Goal: Book appointment/travel/reservation

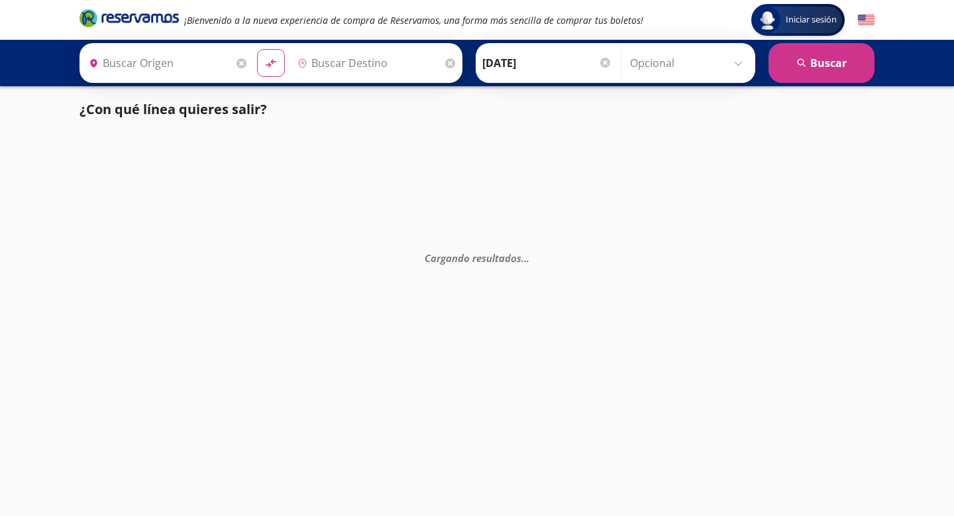
type input "[GEOGRAPHIC_DATA], [GEOGRAPHIC_DATA]"
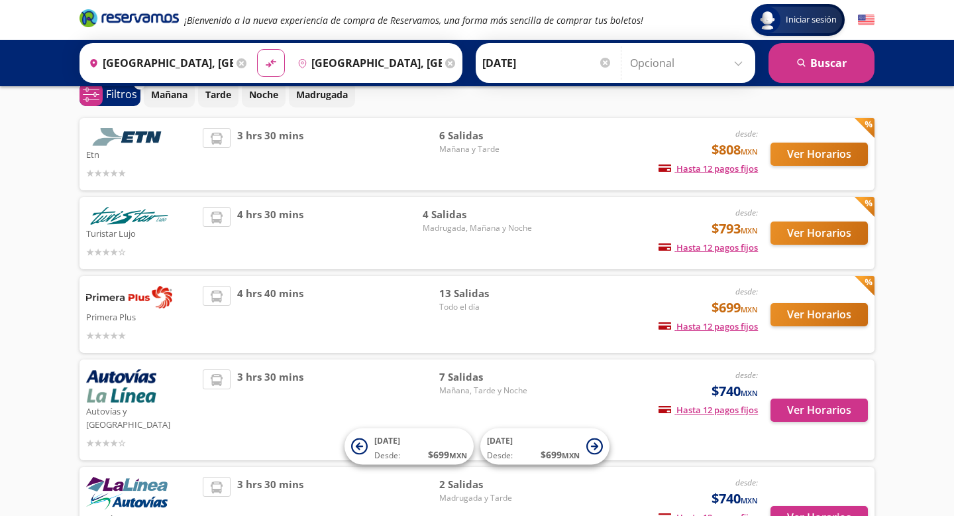
scroll to position [71, 0]
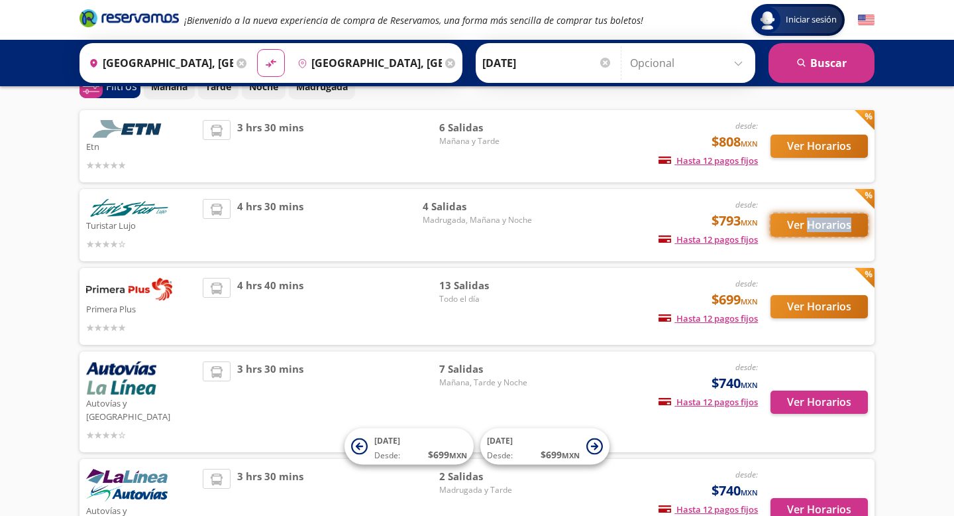
click at [815, 232] on button "Ver Horarios" at bounding box center [819, 224] width 97 height 23
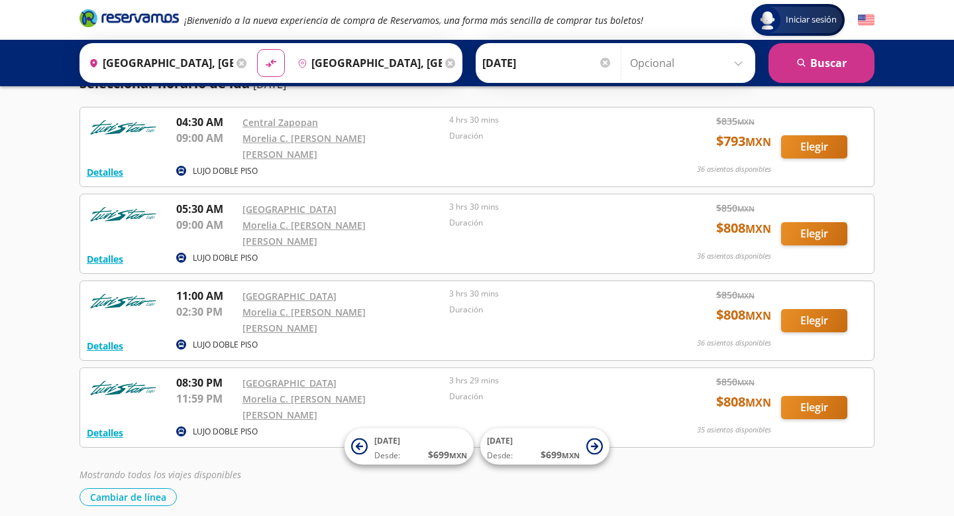
scroll to position [72, 0]
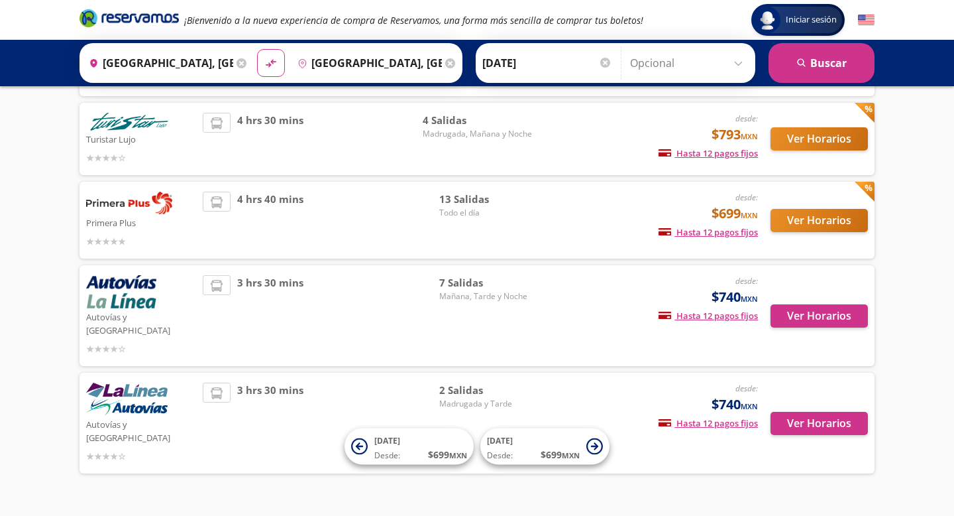
scroll to position [162, 0]
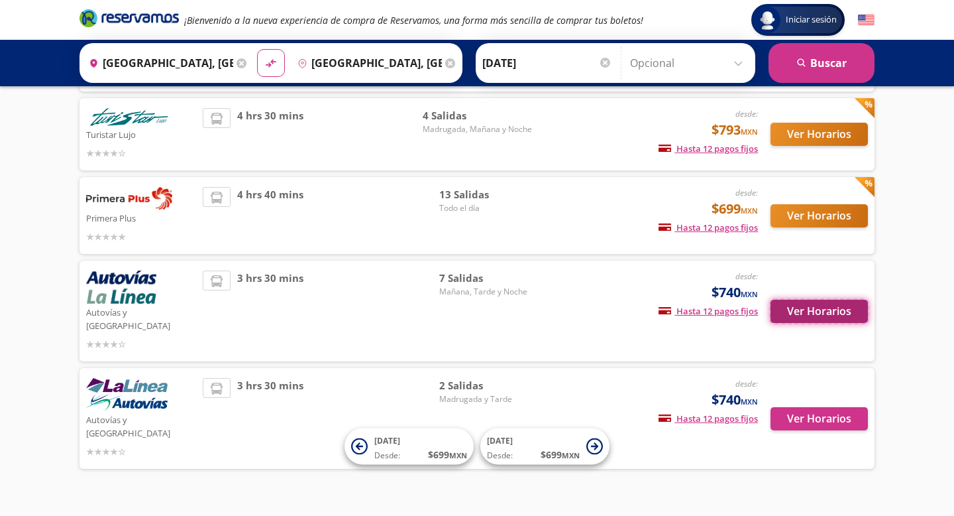
click at [805, 308] on button "Ver Horarios" at bounding box center [819, 311] width 97 height 23
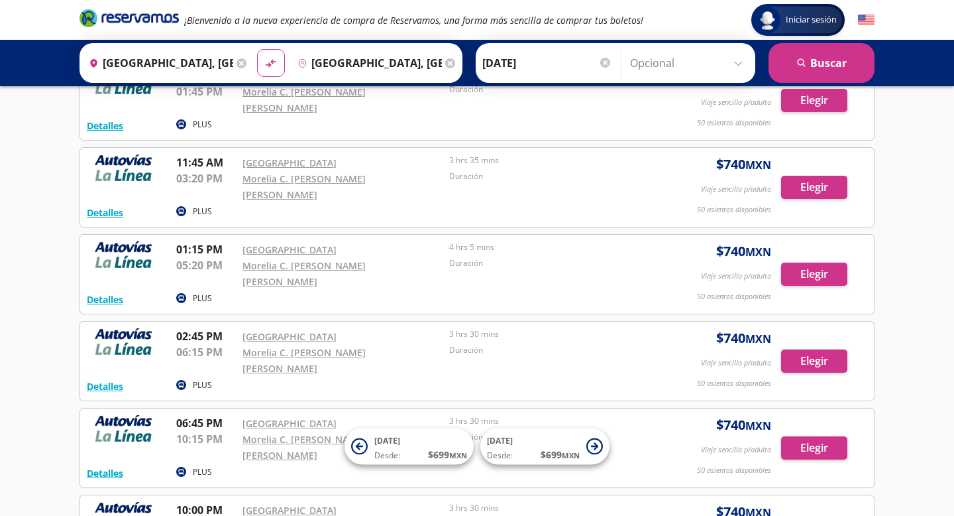
scroll to position [194, 0]
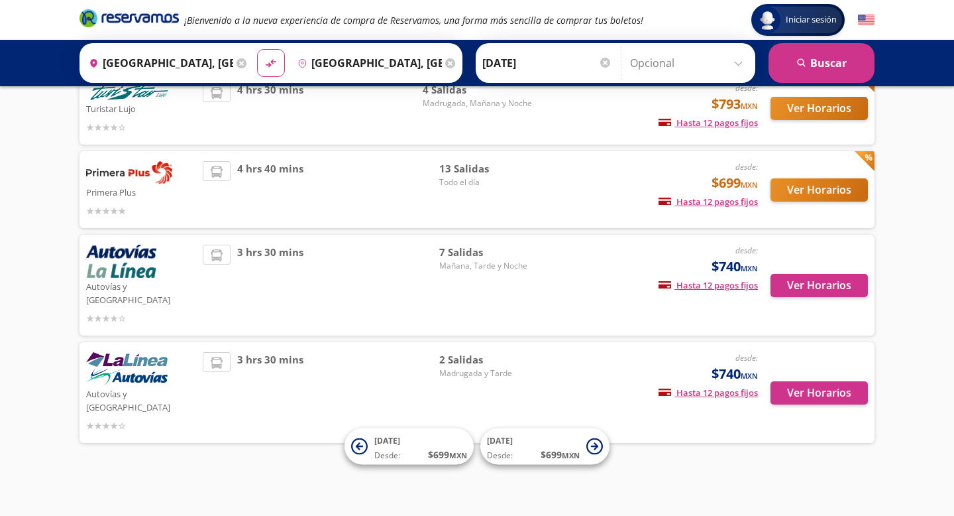
scroll to position [162, 0]
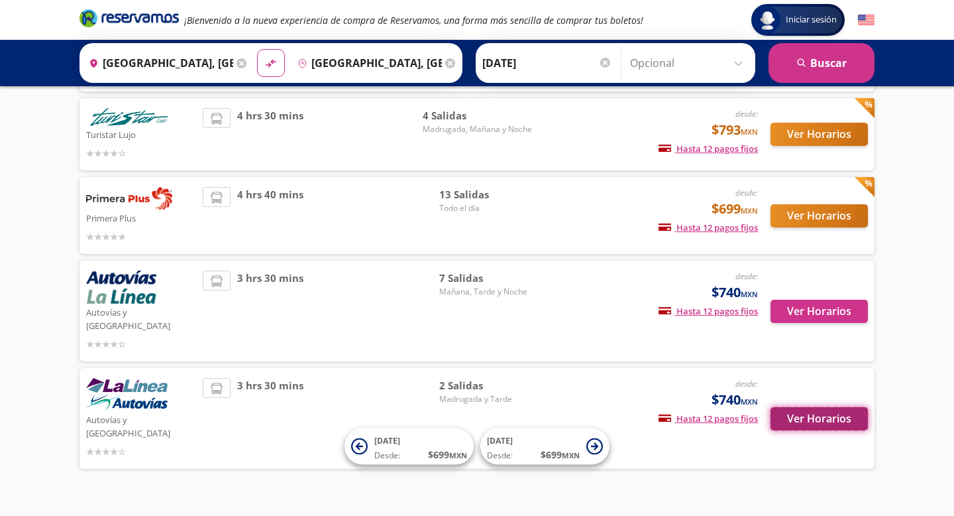
click at [805, 407] on button "Ver Horarios" at bounding box center [819, 418] width 97 height 23
